Goal: Task Accomplishment & Management: Manage account settings

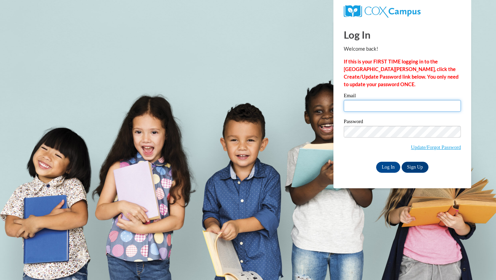
click at [373, 108] on input "Email" at bounding box center [402, 106] width 117 height 12
type input "[EMAIL_ADDRESS][DOMAIN_NAME]"
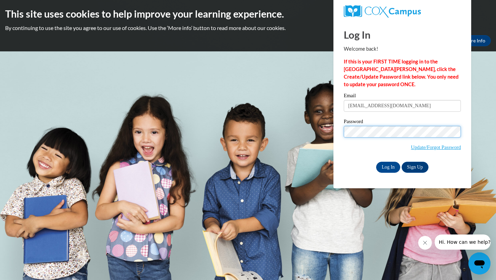
click at [376, 161] on input "Log In" at bounding box center [388, 166] width 24 height 11
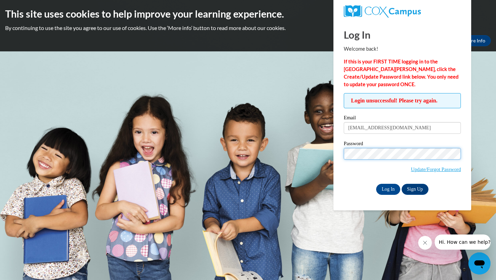
click at [376, 184] on input "Log In" at bounding box center [388, 189] width 24 height 11
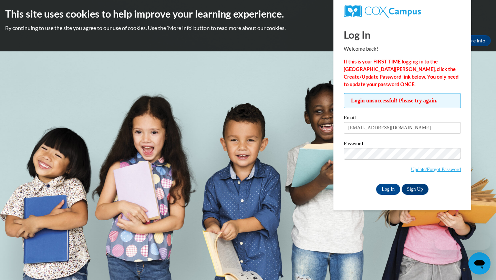
click at [398, 160] on span "Update/Forgot Password" at bounding box center [402, 162] width 117 height 29
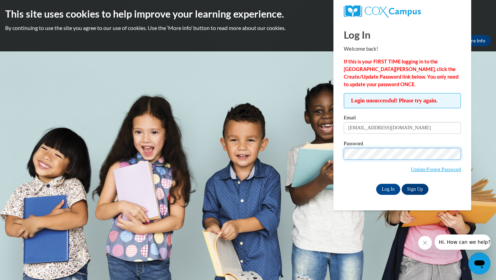
click at [376, 184] on input "Log In" at bounding box center [388, 189] width 24 height 11
